Goal: Check status: Check status

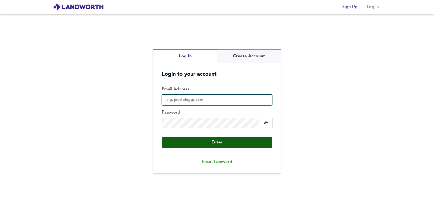
type input "[EMAIL_ADDRESS][DOMAIN_NAME]"
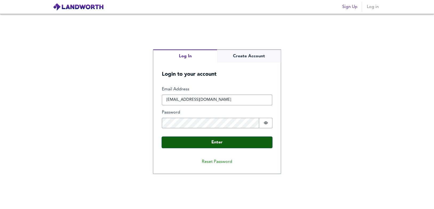
click at [211, 142] on button "Enter" at bounding box center [217, 142] width 110 height 11
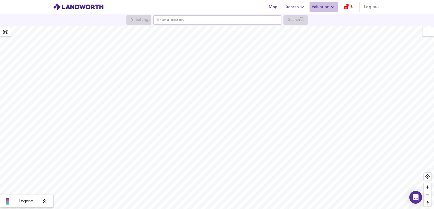
click at [316, 9] on span "Valuation" at bounding box center [323, 6] width 24 height 7
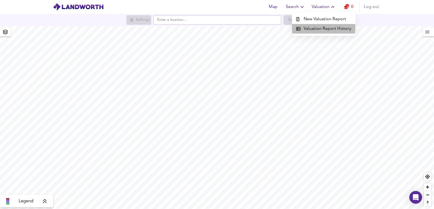
click at [318, 27] on li "Valuation Report History" at bounding box center [324, 29] width 64 height 10
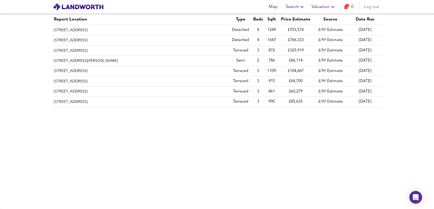
drag, startPoint x: 141, startPoint y: 138, endPoint x: 14, endPoint y: 36, distance: 162.8
click at [14, 36] on div "Report Location Type Beds Sqft Price Estimate Source Date Run [GEOGRAPHIC_DATA]…" at bounding box center [217, 111] width 434 height 195
click at [36, 87] on div "Report Location Type Beds Sqft Price Estimate Source Date Run [GEOGRAPHIC_DATA]…" at bounding box center [217, 111] width 434 height 195
